Goal: Find specific page/section: Find specific page/section

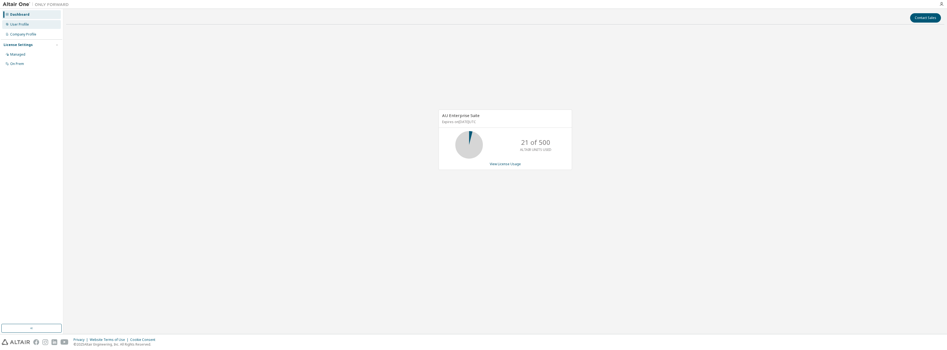
click at [23, 26] on div "User Profile" at bounding box center [19, 24] width 19 height 4
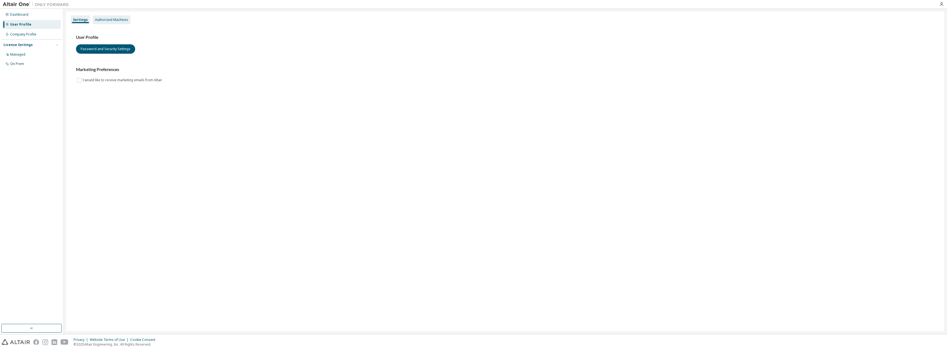
click at [105, 18] on div "Authorized Machines" at bounding box center [111, 20] width 33 height 4
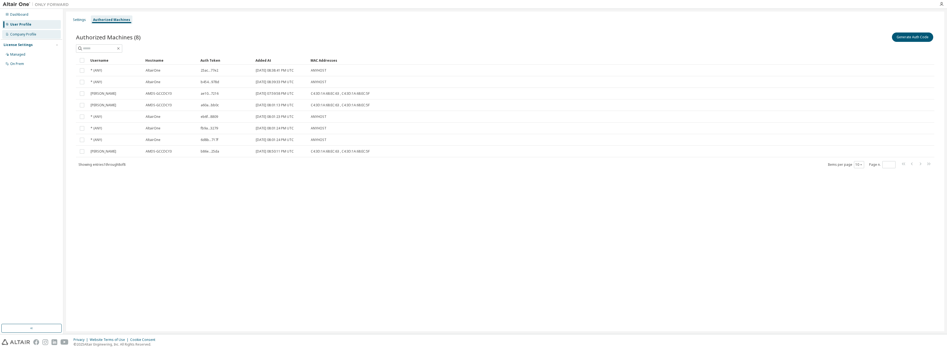
click at [32, 34] on div "Company Profile" at bounding box center [23, 34] width 26 height 4
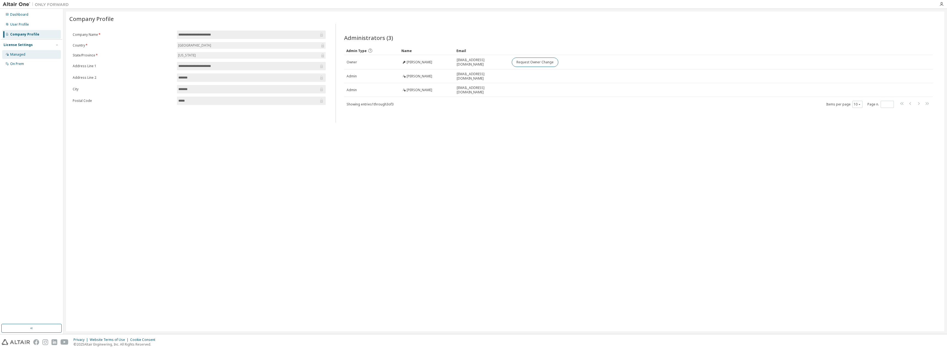
click at [25, 55] on div "Managed" at bounding box center [17, 54] width 15 height 4
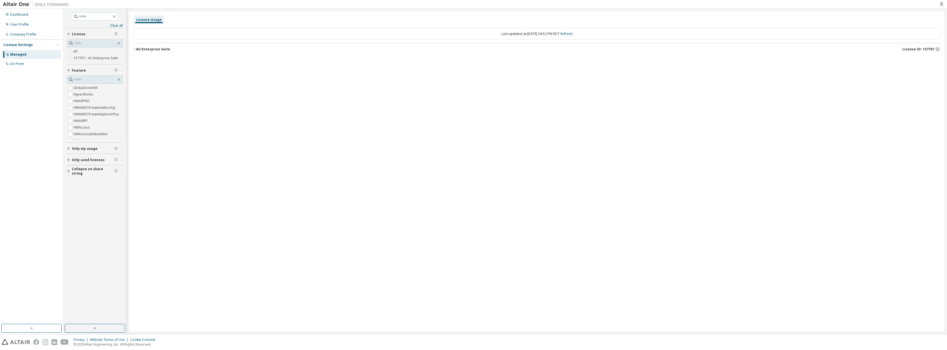
click at [143, 51] on div "AU Enterprise Suite" at bounding box center [153, 49] width 34 height 4
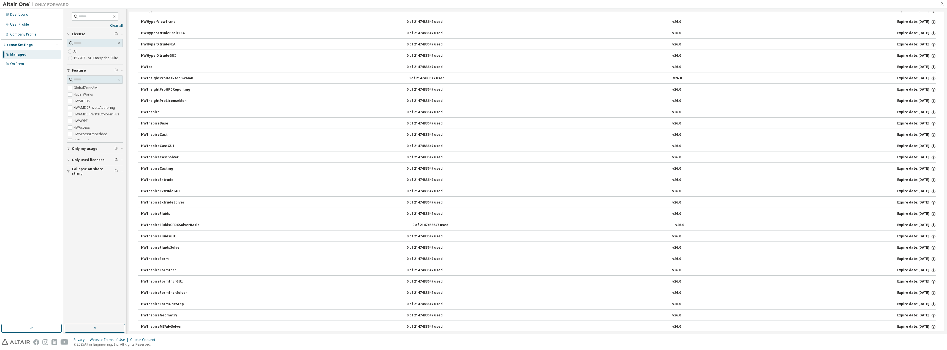
scroll to position [886, 0]
click at [42, 63] on div "On Prem" at bounding box center [31, 63] width 59 height 9
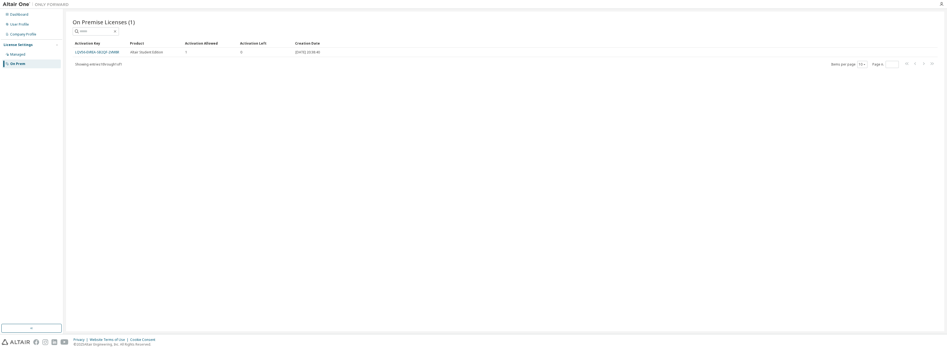
drag, startPoint x: 94, startPoint y: 55, endPoint x: 221, endPoint y: 154, distance: 161.4
click at [242, 164] on div "On Premise Licenses (1) Clear Load Save Save As Field Operator Value Select fil…" at bounding box center [505, 172] width 878 height 320
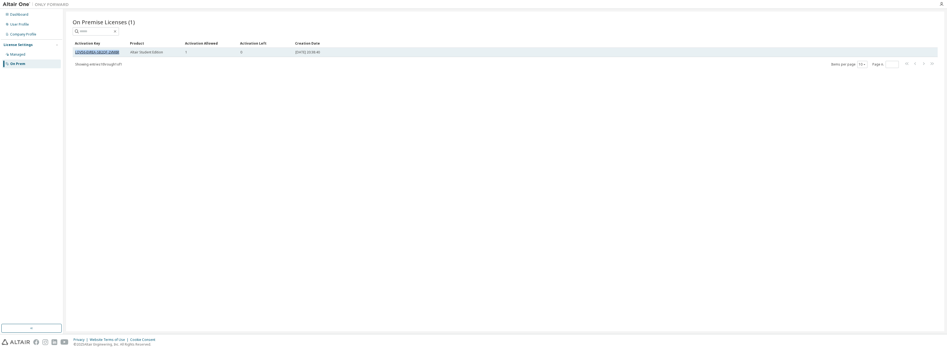
drag, startPoint x: 122, startPoint y: 54, endPoint x: 75, endPoint y: 51, distance: 46.6
click at [75, 51] on div "LQV56-EVREA-SB2QF-2VM8R" at bounding box center [100, 52] width 50 height 4
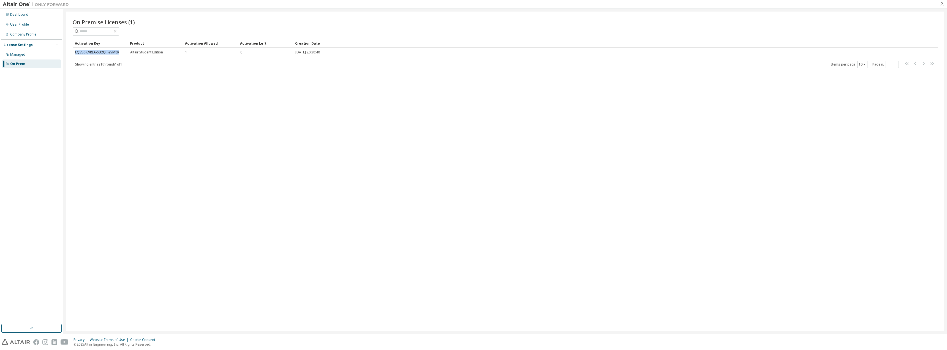
copy link "LQV56-EVREA-SB2QF-2VM8R"
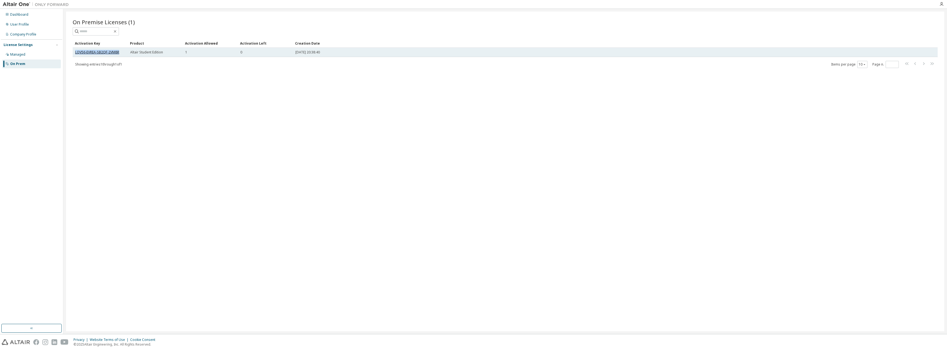
click at [101, 51] on link "LQV56-EVREA-SB2QF-2VM8R" at bounding box center [97, 52] width 44 height 5
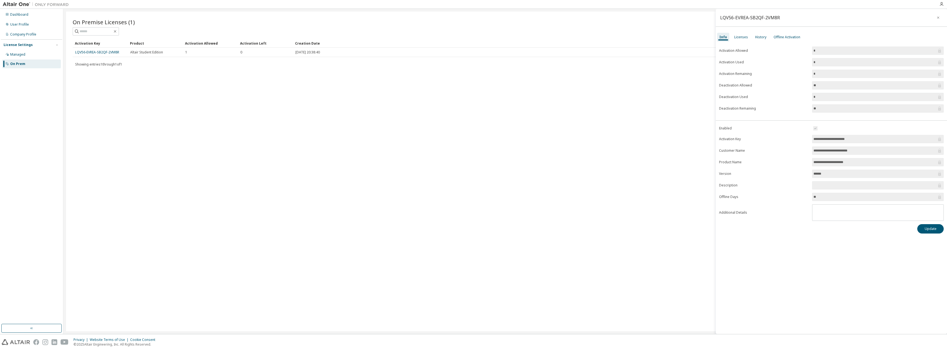
click at [380, 118] on div "On Premise Licenses (1) Clear Load Save Save As Field Operator Value Select fil…" at bounding box center [505, 172] width 878 height 320
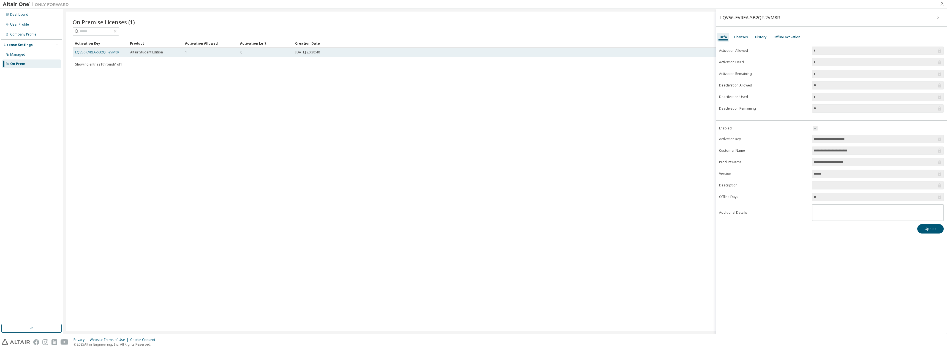
click at [92, 53] on link "LQV56-EVREA-SB2QF-2VM8R" at bounding box center [97, 52] width 44 height 5
